Goal: Task Accomplishment & Management: Manage account settings

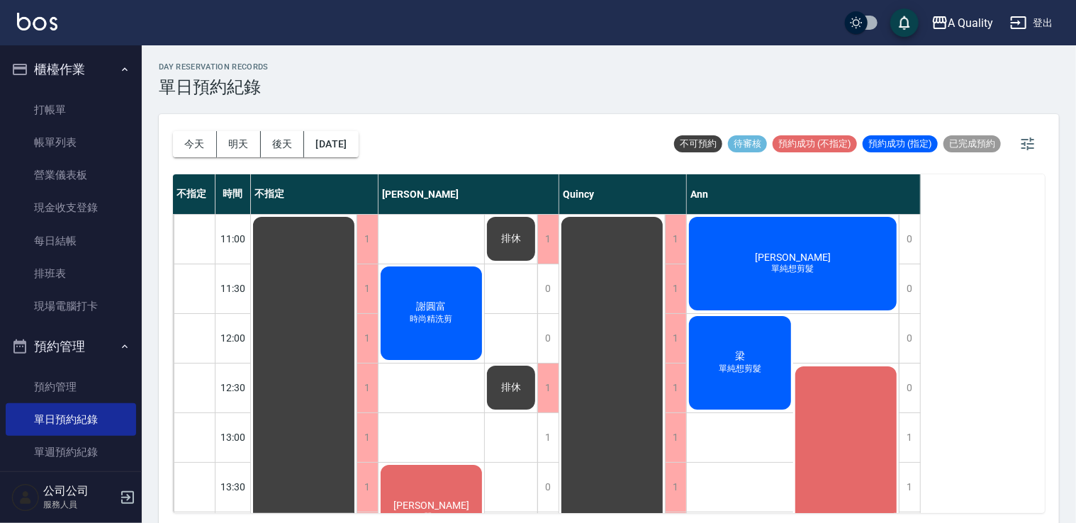
click at [383, 149] on div "[DATE] [DATE] [DATE] [DATE] 不可預約 待審核 預約成功 (不指定) 預約成功 (指定) 已完成預約" at bounding box center [609, 144] width 872 height 60
click at [358, 149] on button "[DATE]" at bounding box center [331, 144] width 54 height 26
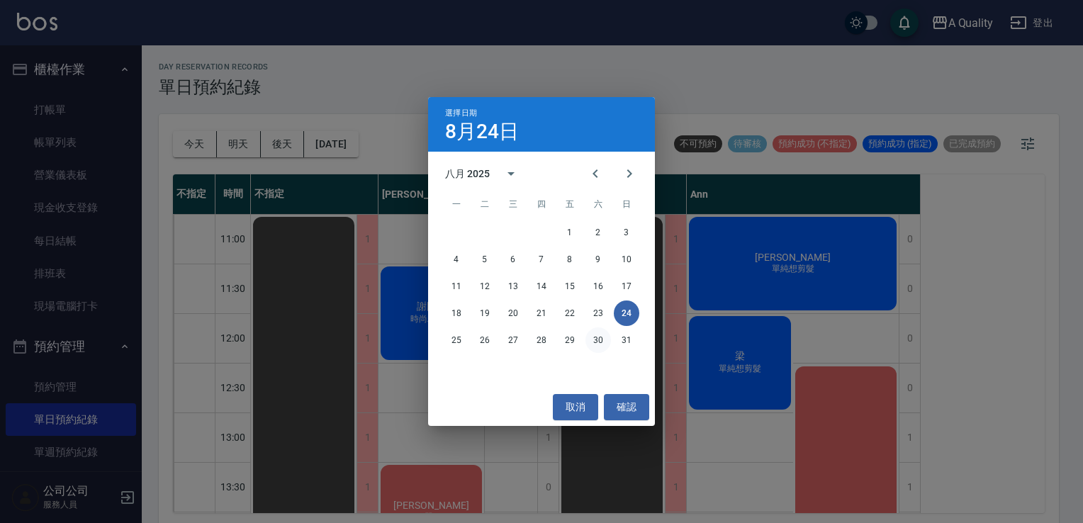
click at [597, 340] on button "30" at bounding box center [598, 340] width 26 height 26
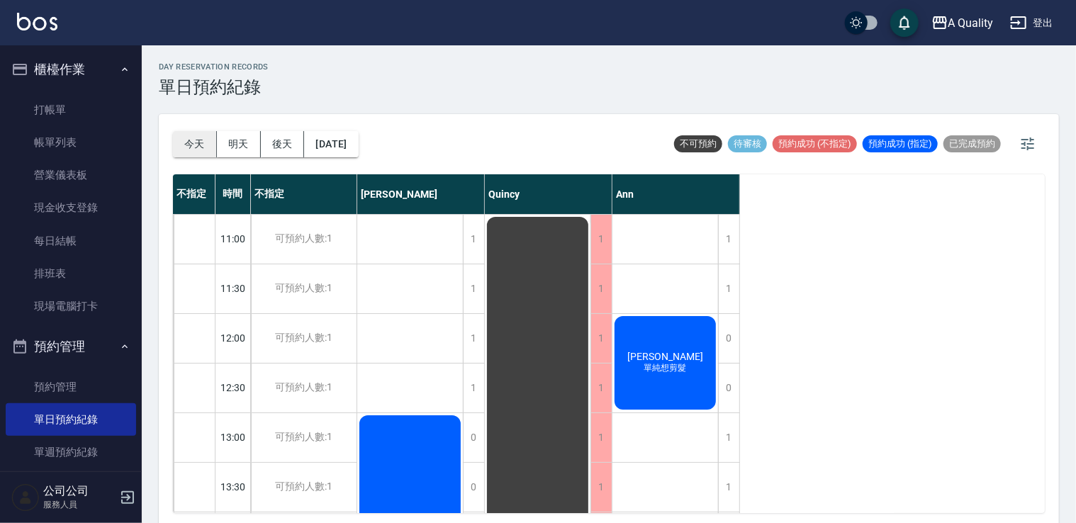
drag, startPoint x: 191, startPoint y: 147, endPoint x: 196, endPoint y: 140, distance: 8.1
click at [191, 147] on button "今天" at bounding box center [195, 144] width 44 height 26
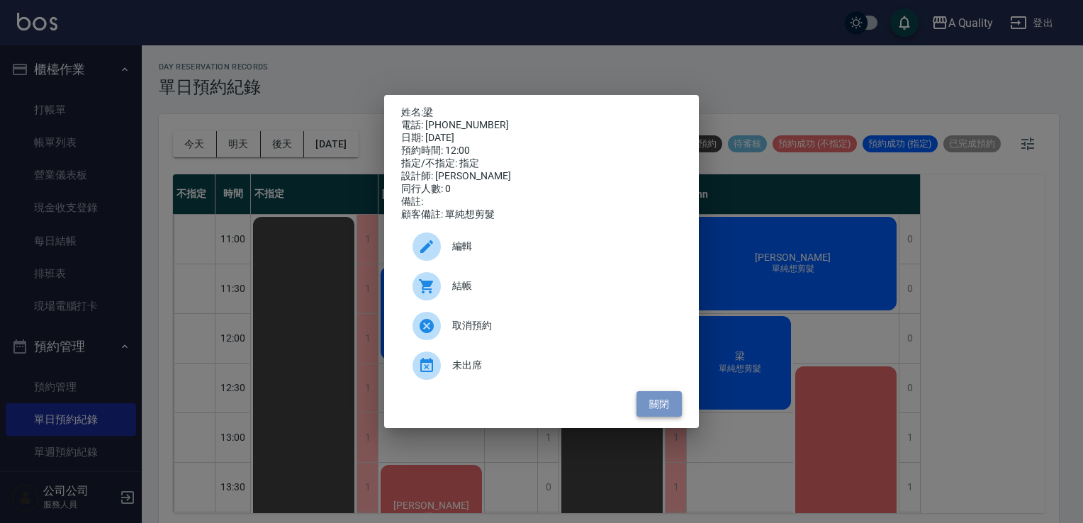
drag, startPoint x: 649, startPoint y: 410, endPoint x: 687, endPoint y: 396, distance: 39.9
click at [650, 410] on button "關閉" at bounding box center [658, 404] width 45 height 26
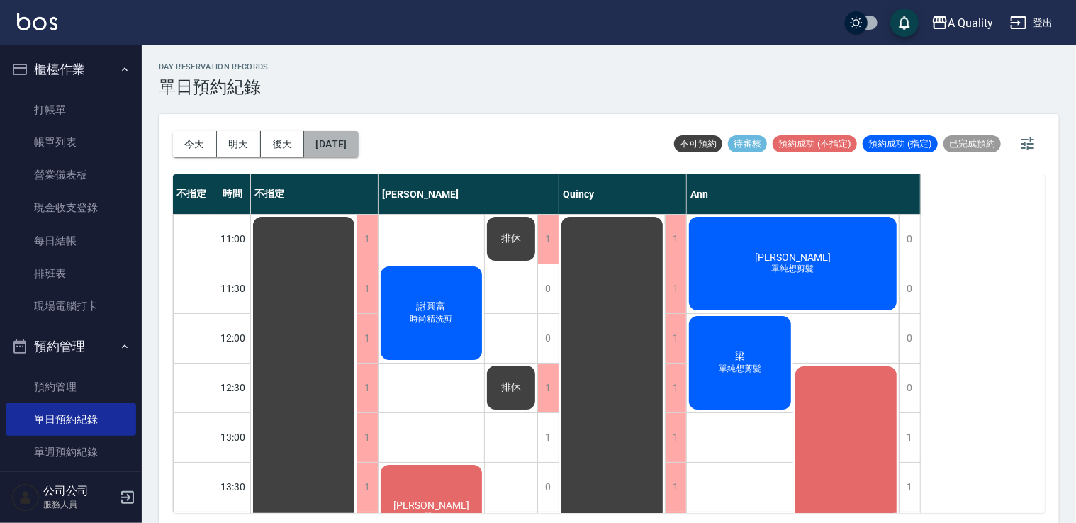
click at [358, 146] on button "[DATE]" at bounding box center [331, 144] width 54 height 26
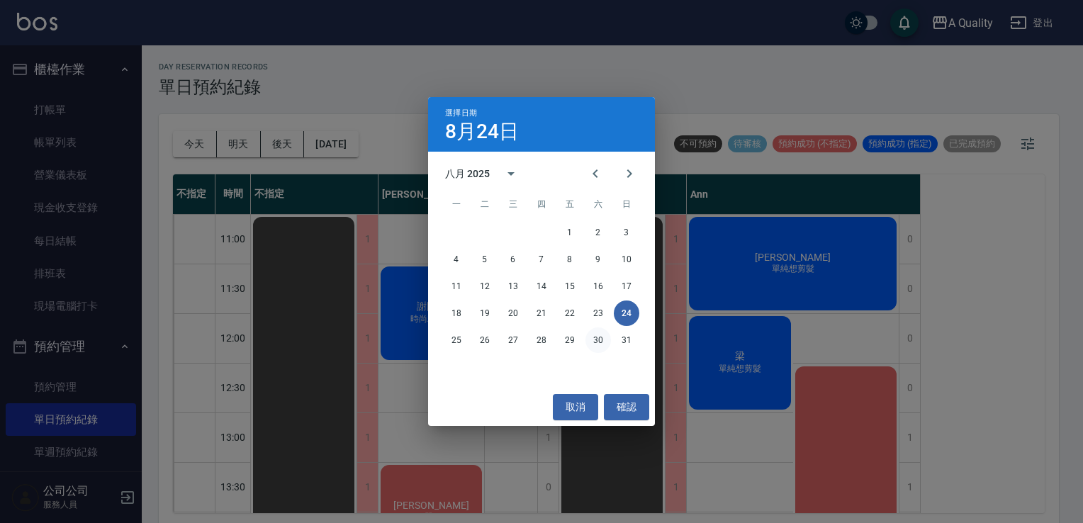
click at [599, 346] on button "30" at bounding box center [598, 340] width 26 height 26
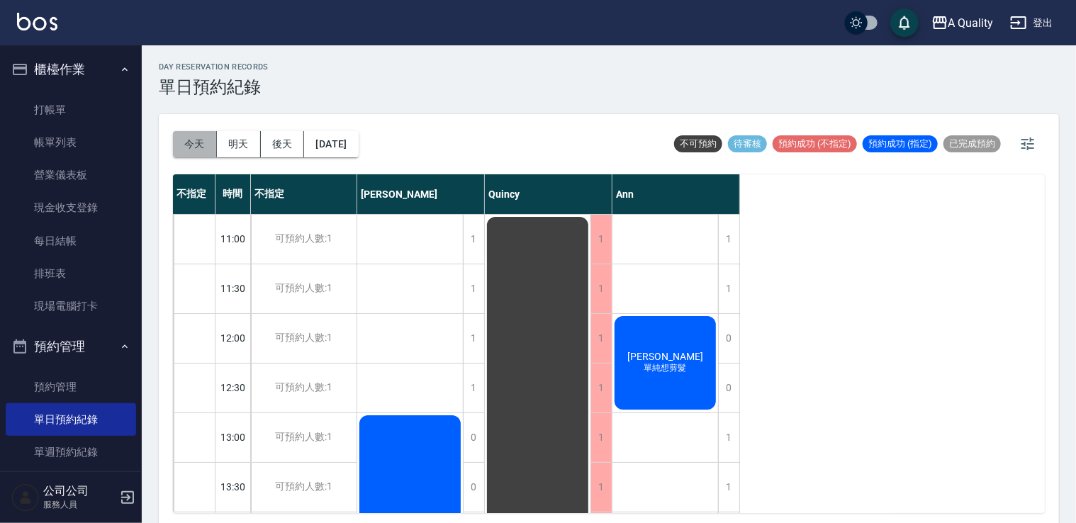
click at [190, 144] on button "今天" at bounding box center [195, 144] width 44 height 26
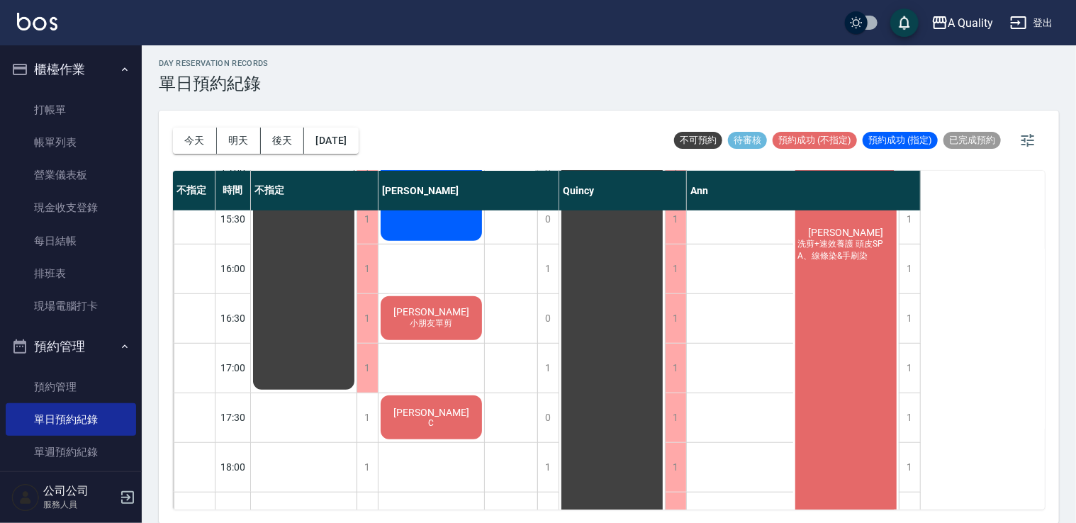
scroll to position [534, 0]
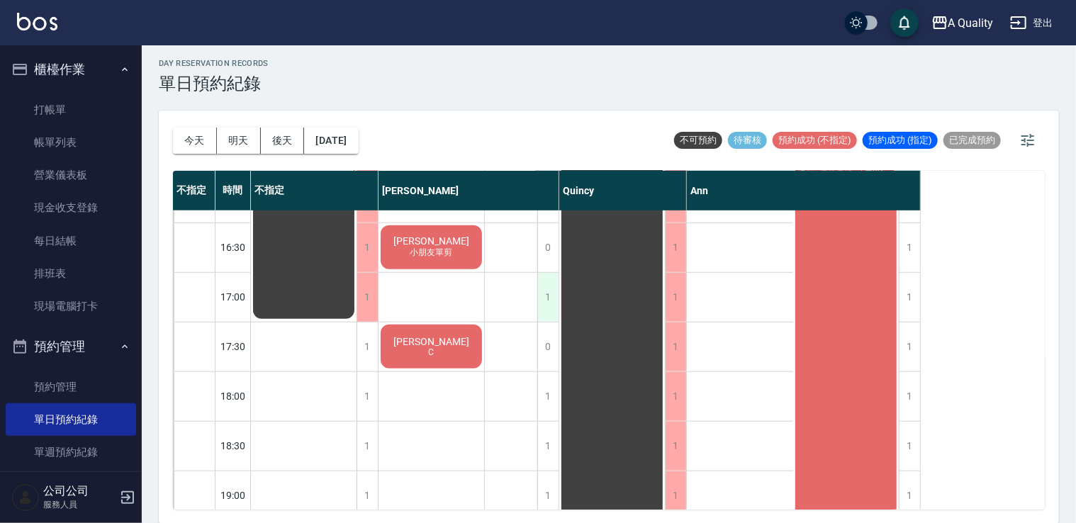
click at [549, 292] on div "1" at bounding box center [547, 297] width 21 height 49
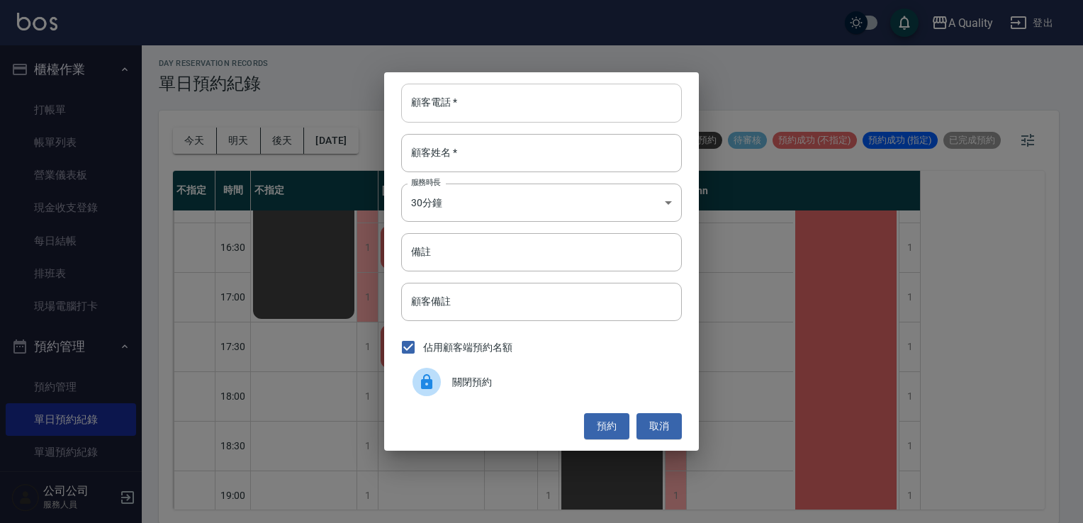
click at [504, 106] on input "顧客電話   *" at bounding box center [541, 103] width 281 height 38
type input "0976239191"
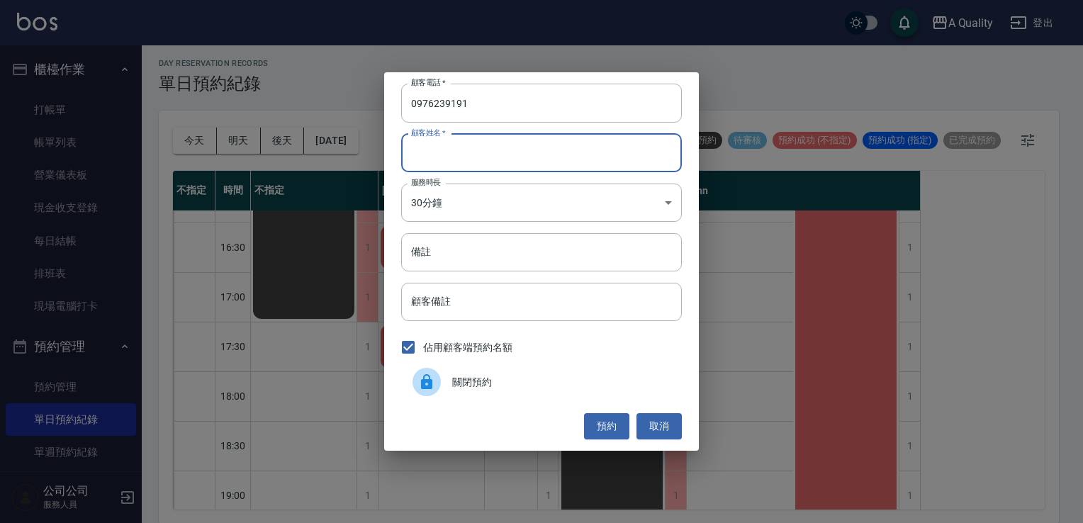
click at [464, 148] on input "顧客姓名   *" at bounding box center [541, 153] width 281 height 38
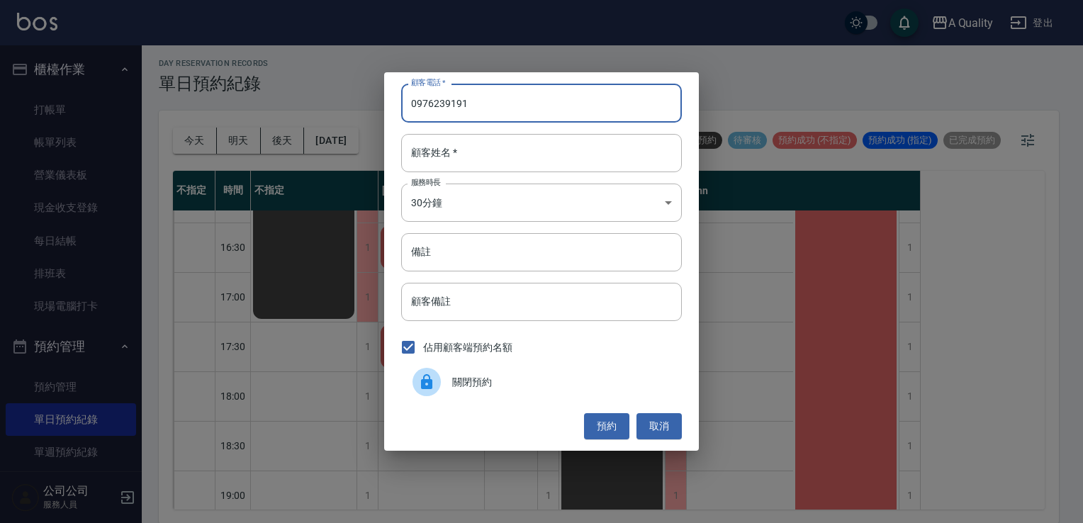
drag, startPoint x: 530, startPoint y: 90, endPoint x: 321, endPoint y: 105, distance: 209.5
click at [321, 105] on div "顧客電話   * [PHONE_NUMBER] 顧客電話   * 顧客姓名   * 顧客姓名   * 服務時長 30分鐘 1 服務時長 備註 備註 顧客備註 …" at bounding box center [541, 261] width 1083 height 523
click at [483, 152] on input "顧客姓名   *" at bounding box center [541, 153] width 281 height 38
click at [499, 104] on input "0976239191" at bounding box center [541, 103] width 281 height 38
click at [490, 148] on input "顧客姓名   *" at bounding box center [541, 153] width 281 height 38
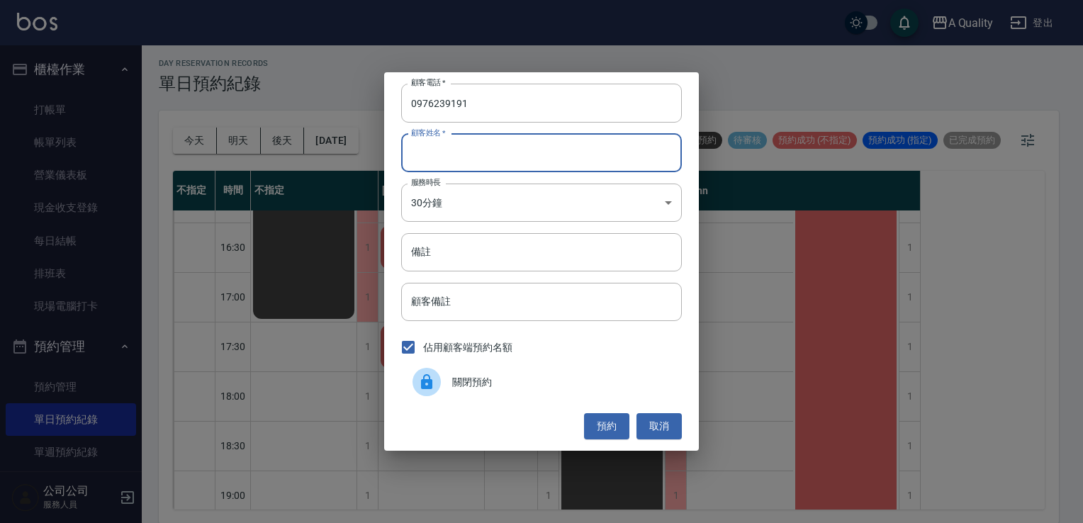
type input "[PERSON_NAME]"
click at [477, 259] on input "備註" at bounding box center [541, 252] width 281 height 38
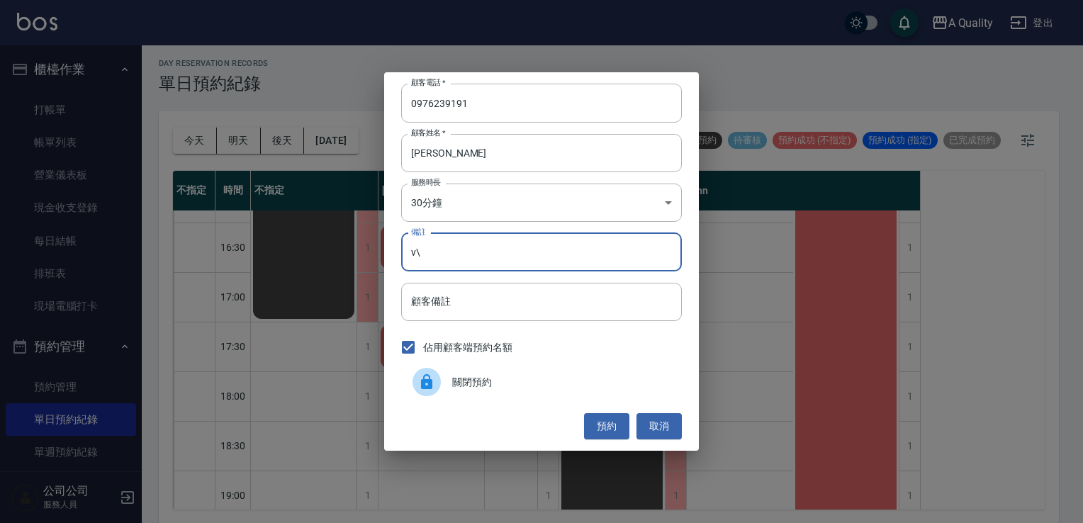
type input "v"
type input "C"
click at [601, 426] on button "預約" at bounding box center [606, 426] width 45 height 26
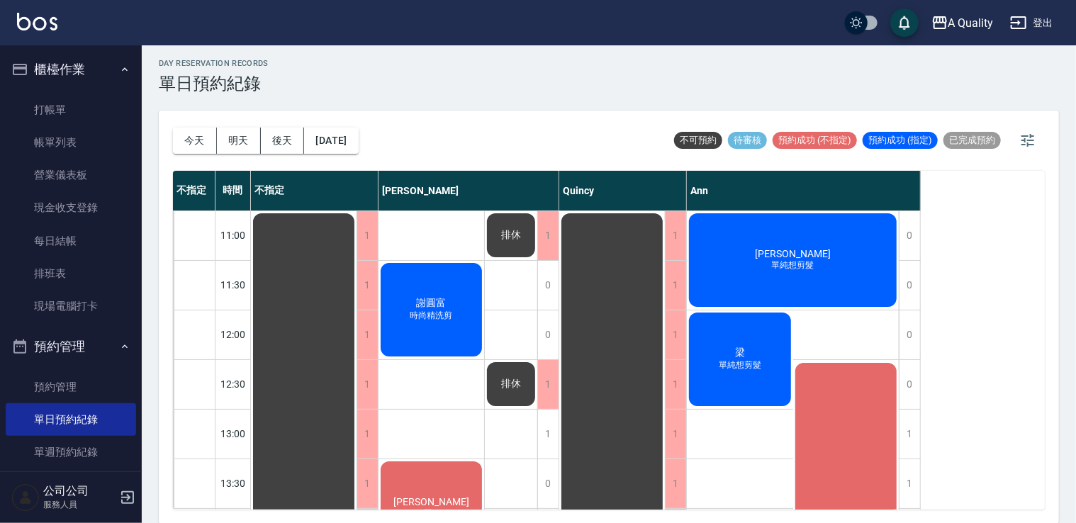
scroll to position [0, 0]
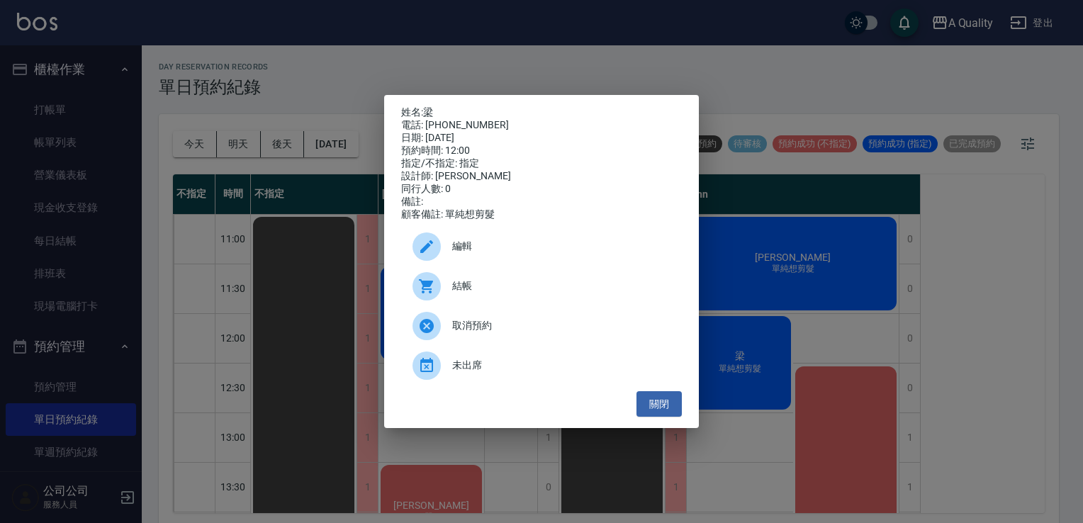
click at [505, 288] on span "結帳" at bounding box center [561, 285] width 218 height 15
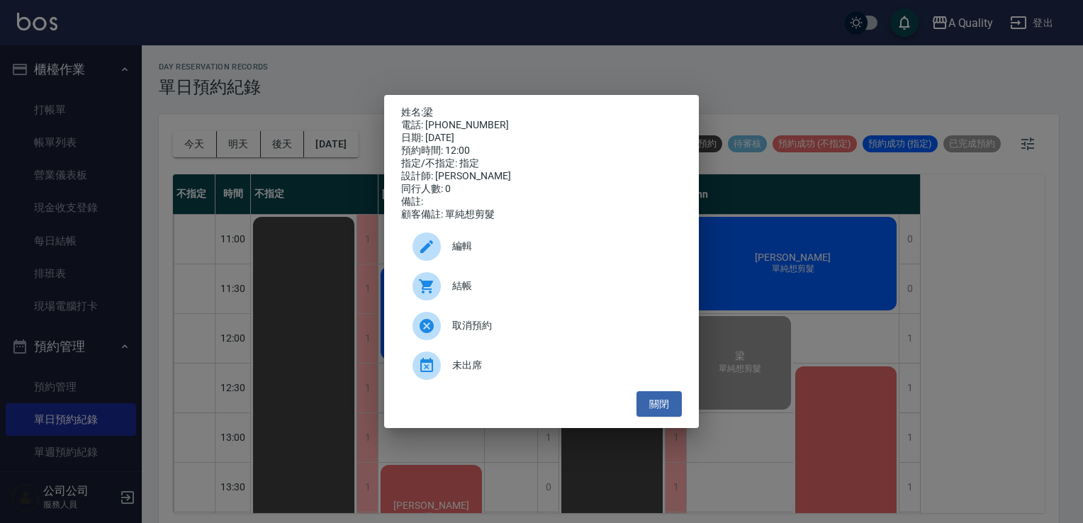
drag, startPoint x: 658, startPoint y: 406, endPoint x: 762, endPoint y: 404, distance: 104.9
click at [658, 404] on button "關閉" at bounding box center [658, 404] width 45 height 26
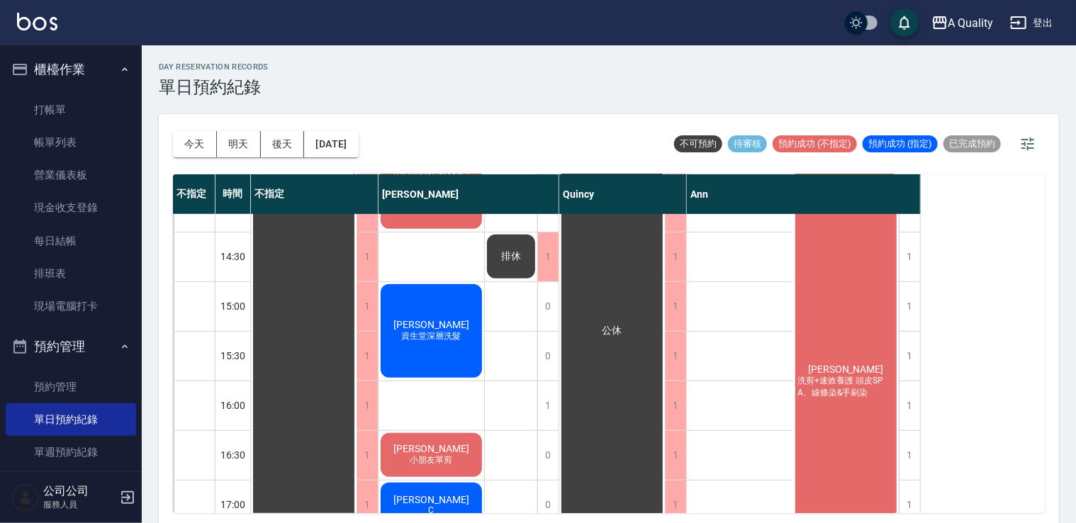
scroll to position [321, 0]
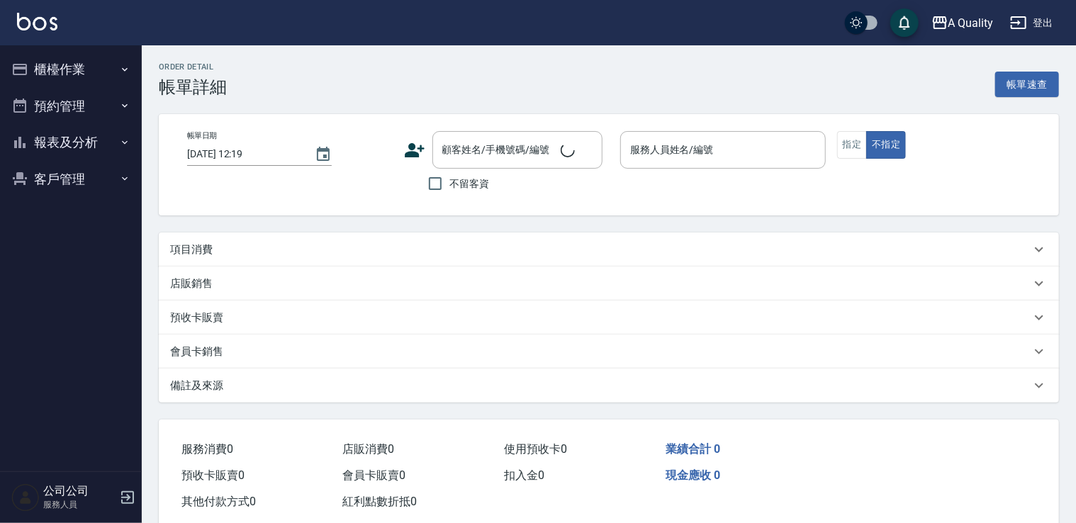
type input "[DATE] 12:00"
type input "Ann(無代號)"
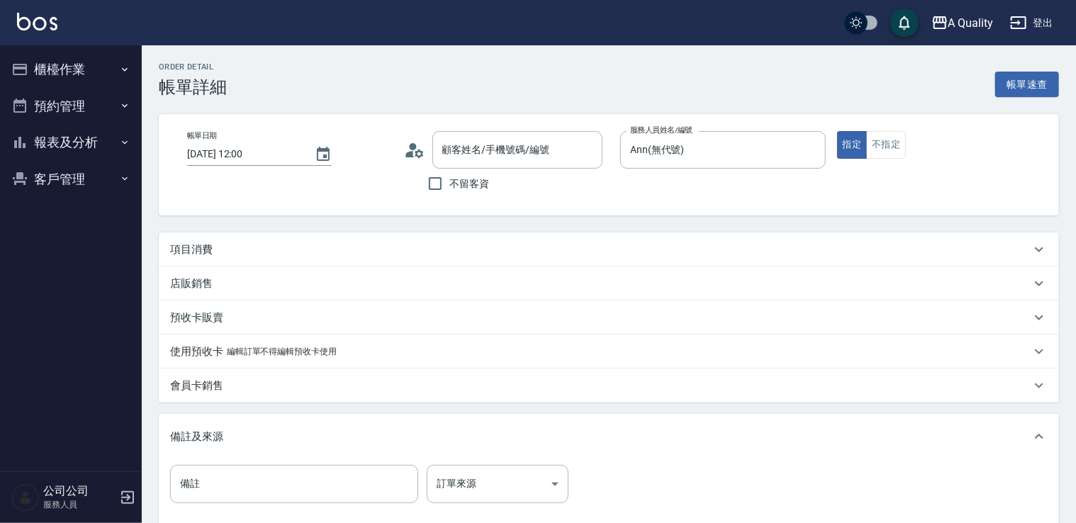
type input "梁/0918368752/null"
click at [230, 256] on div "項目消費" at bounding box center [600, 249] width 860 height 15
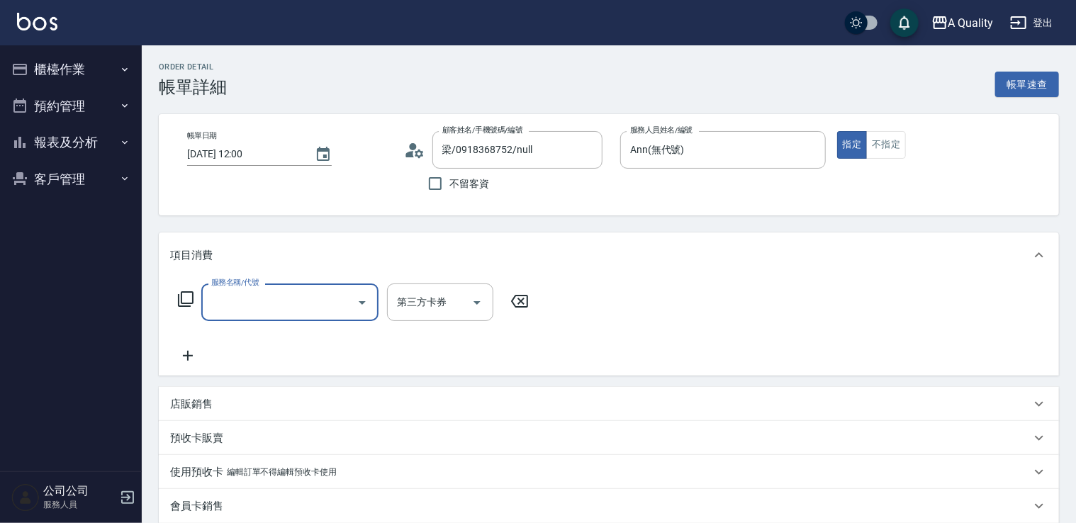
click at [281, 283] on div "服務名稱/代號" at bounding box center [289, 302] width 177 height 38
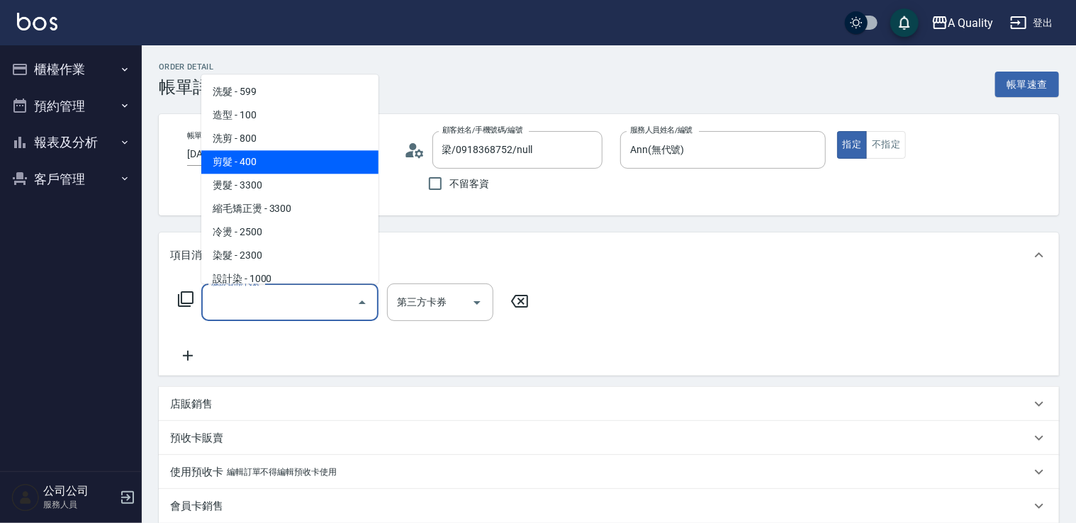
click at [258, 157] on span "剪髮 - 400" at bounding box center [289, 161] width 177 height 23
type input "剪髮(201)"
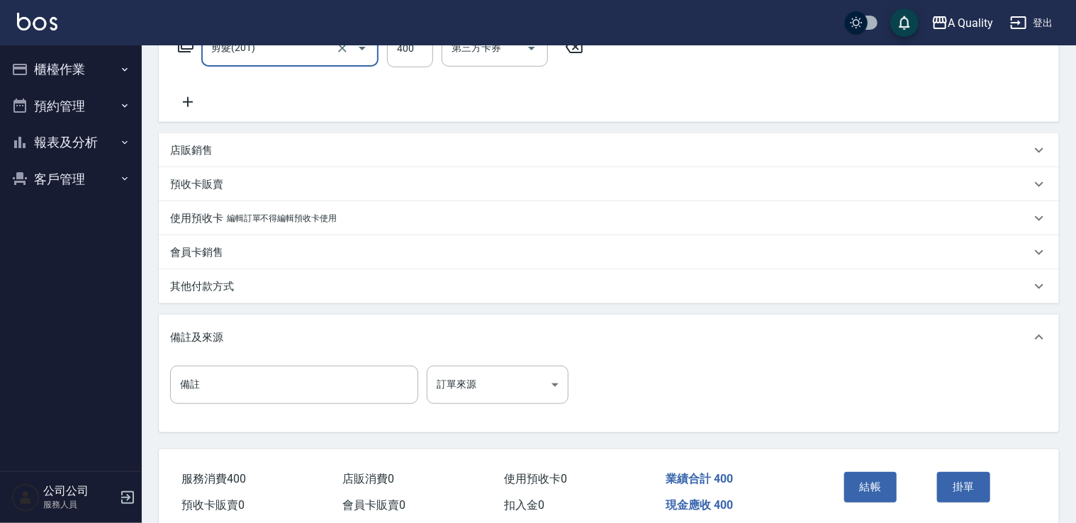
scroll to position [315, 0]
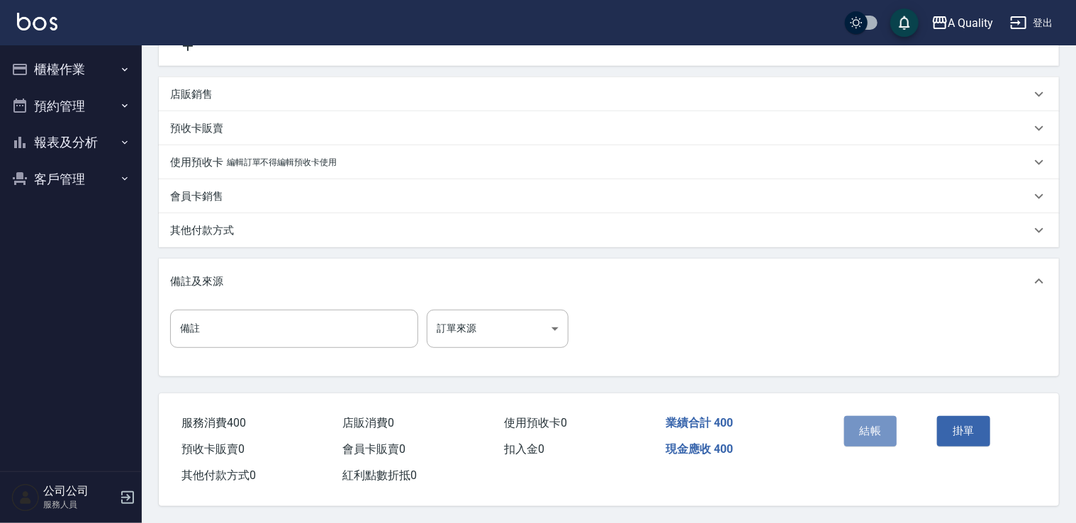
click at [881, 416] on button "結帳" at bounding box center [870, 431] width 53 height 30
